Goal: Information Seeking & Learning: Learn about a topic

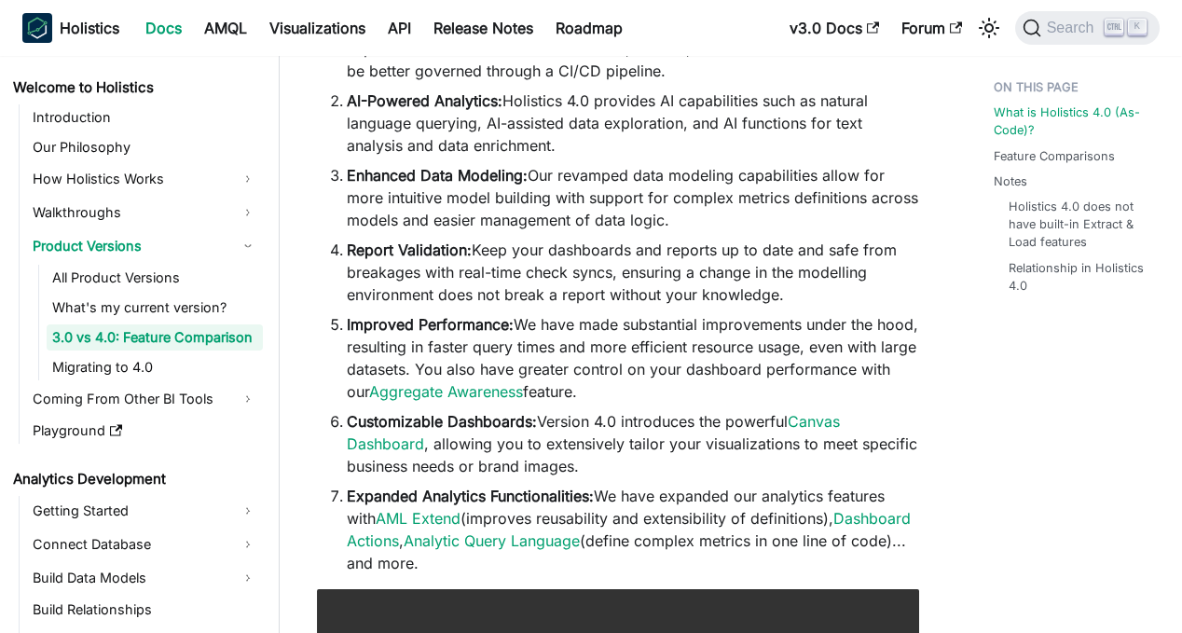
scroll to position [373, 0]
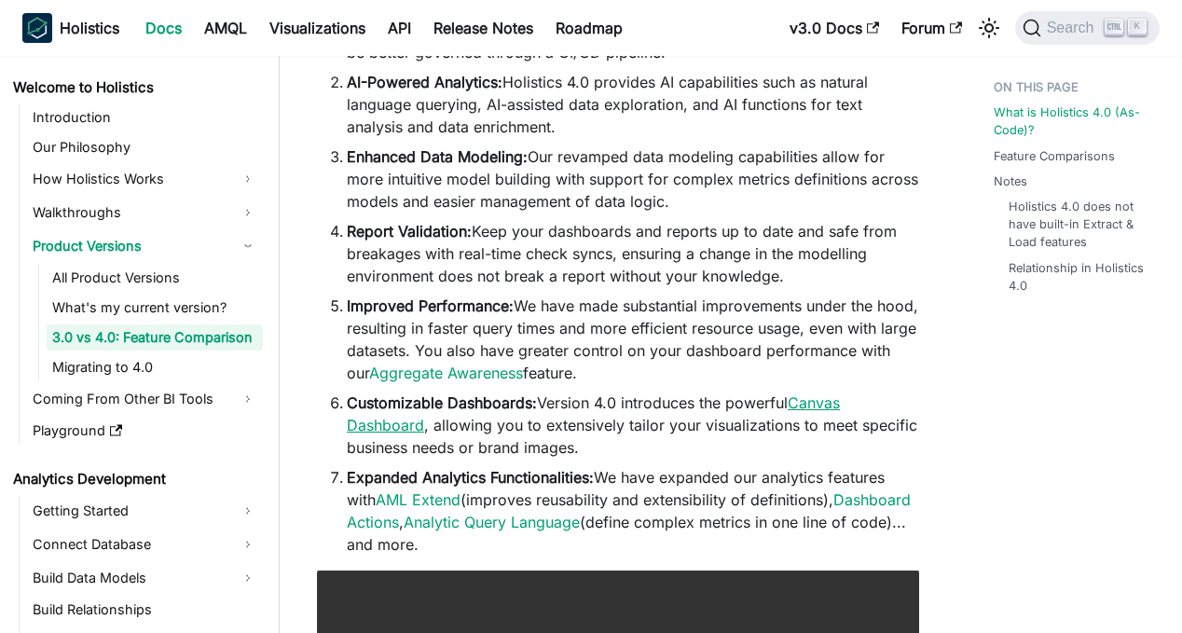
click at [409, 423] on link "Canvas Dashboard" at bounding box center [593, 413] width 493 height 41
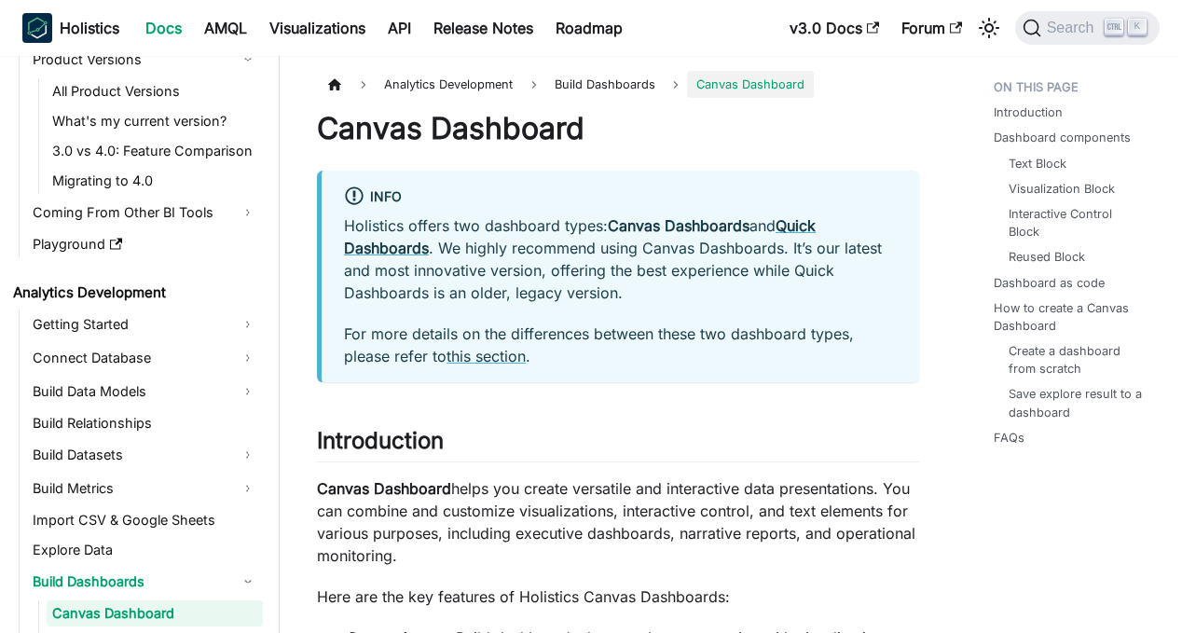
scroll to position [265, 0]
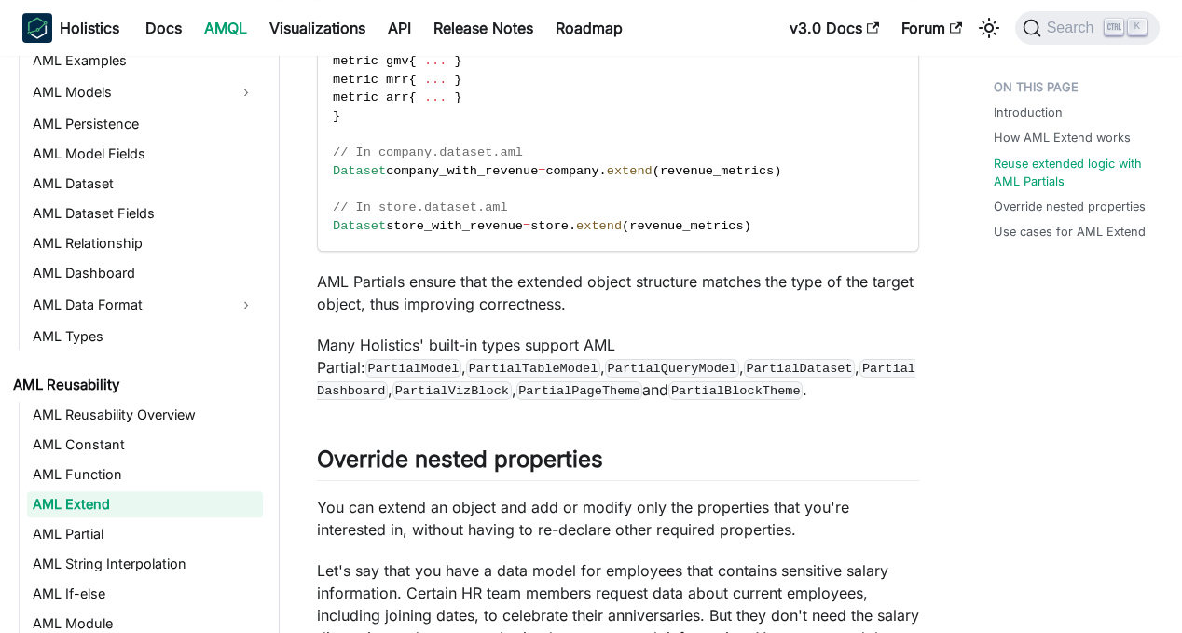
scroll to position [2051, 0]
